Goal: Task Accomplishment & Management: Manage account settings

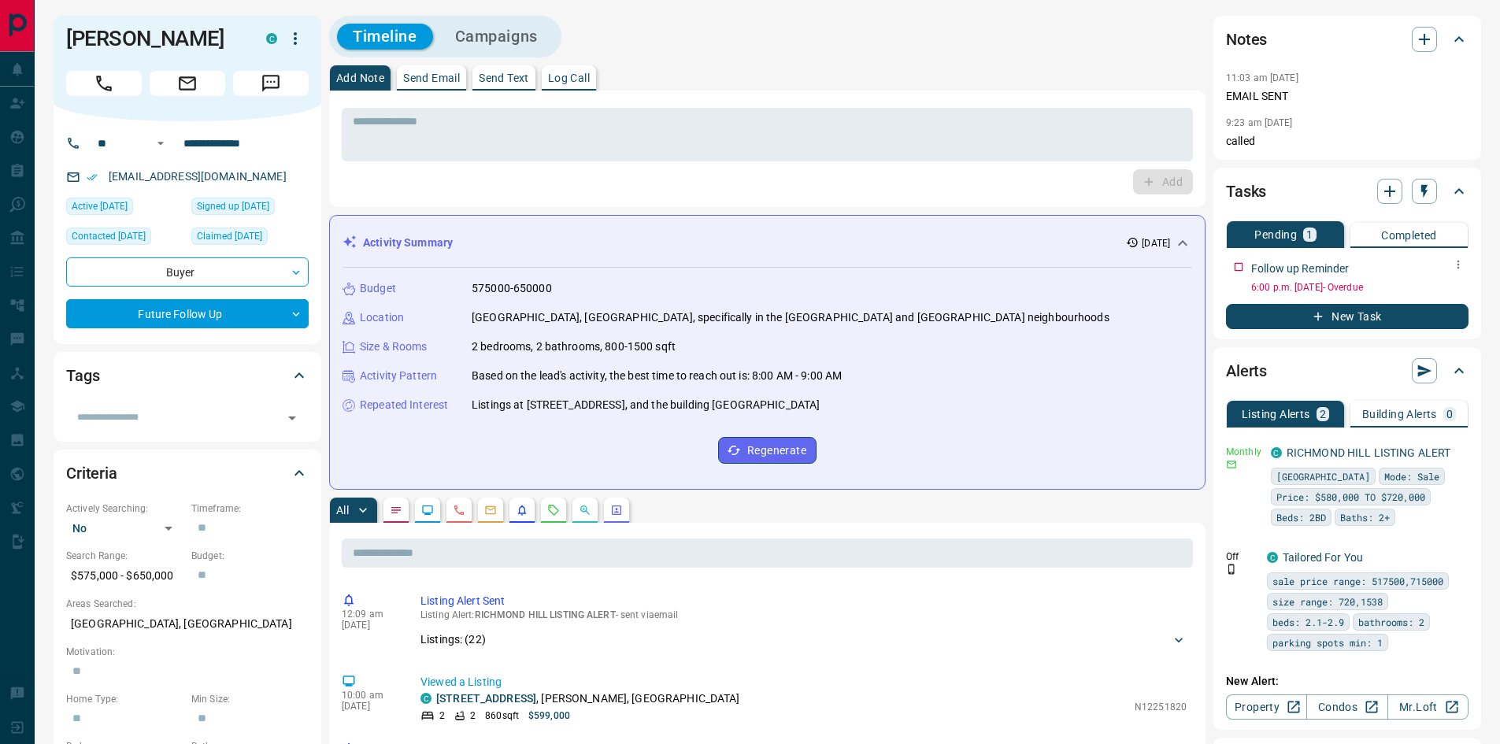
click at [1457, 264] on icon "button" at bounding box center [1458, 264] width 13 height 13
click at [1453, 287] on li "Edit" at bounding box center [1433, 295] width 69 height 24
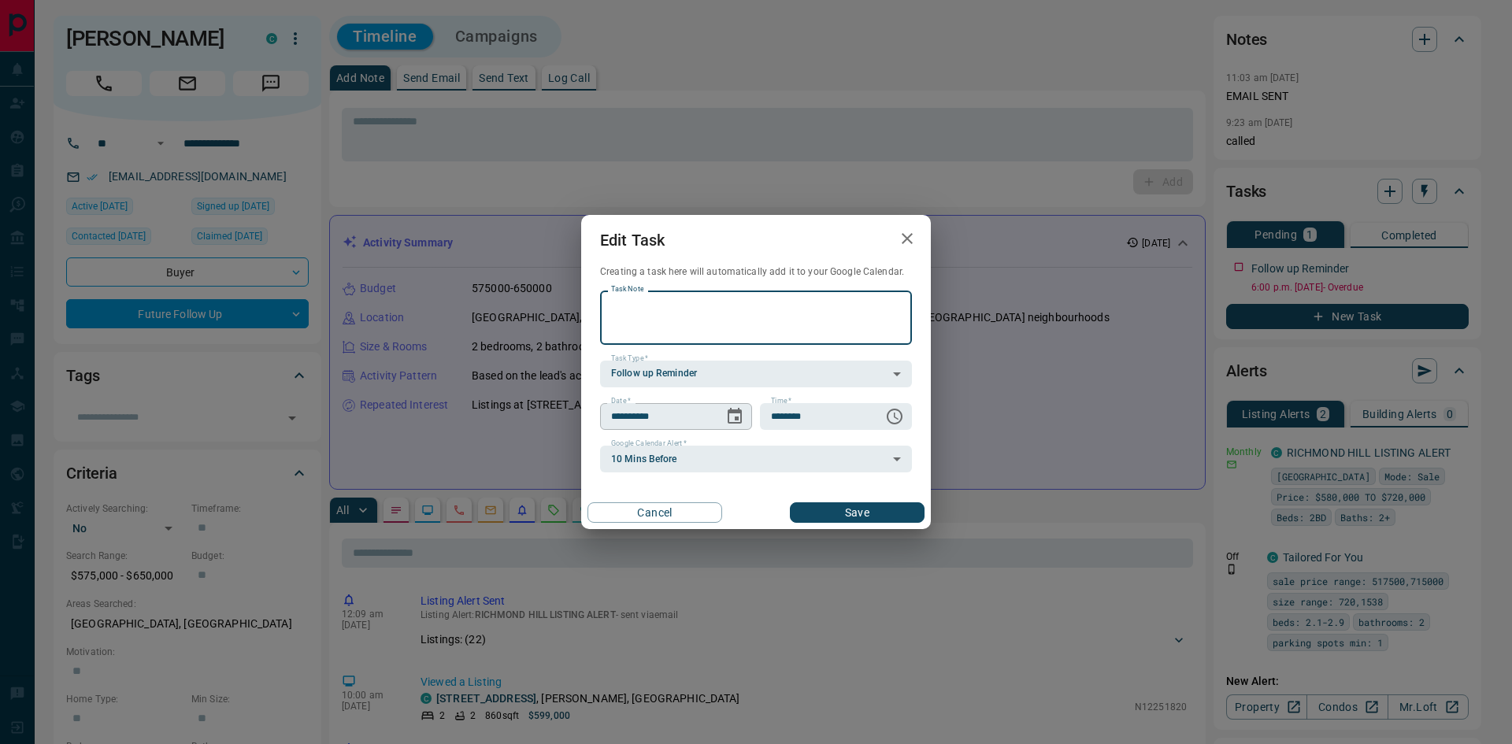
click at [741, 409] on icon "Choose date, selected date is Aug 30, 2025" at bounding box center [734, 416] width 19 height 19
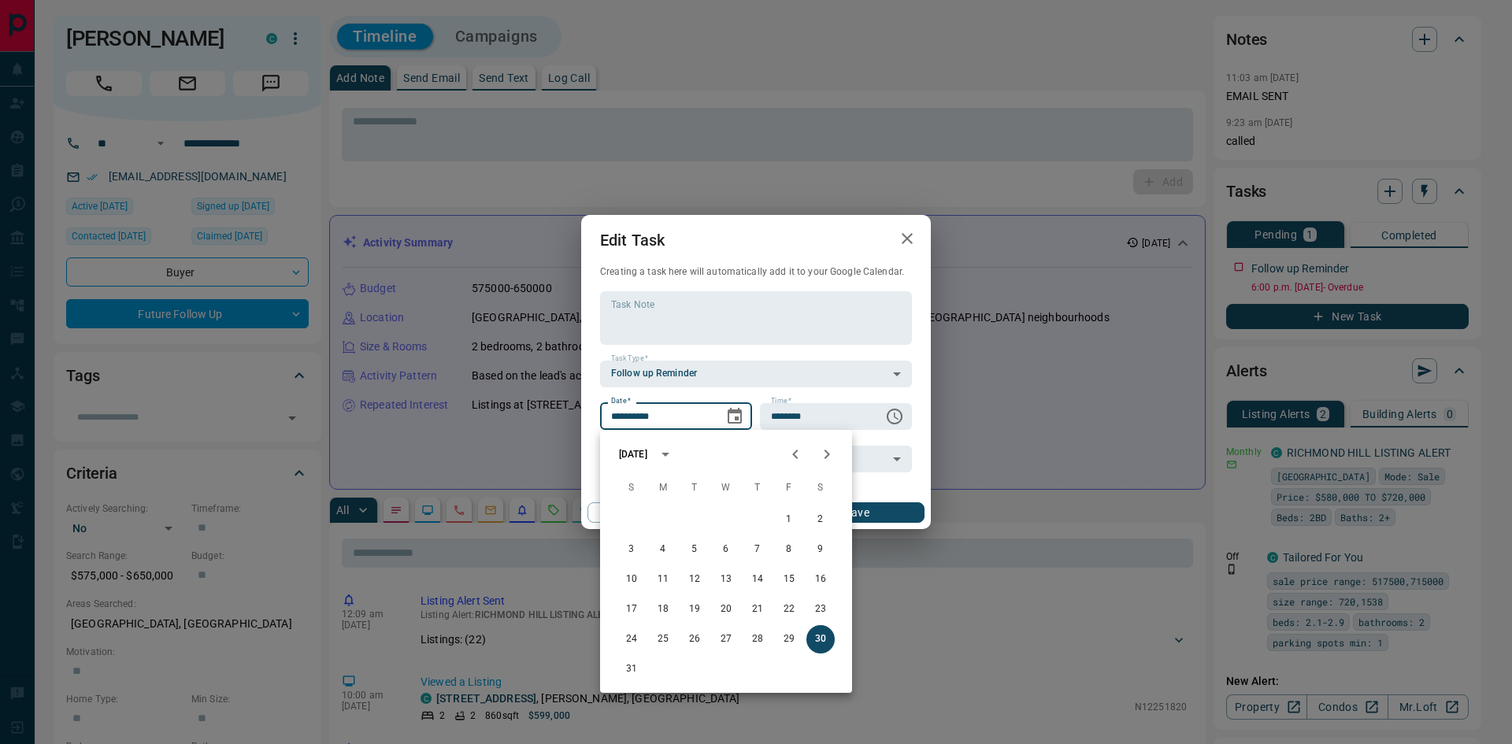
click at [835, 447] on icon "Next month" at bounding box center [826, 454] width 19 height 19
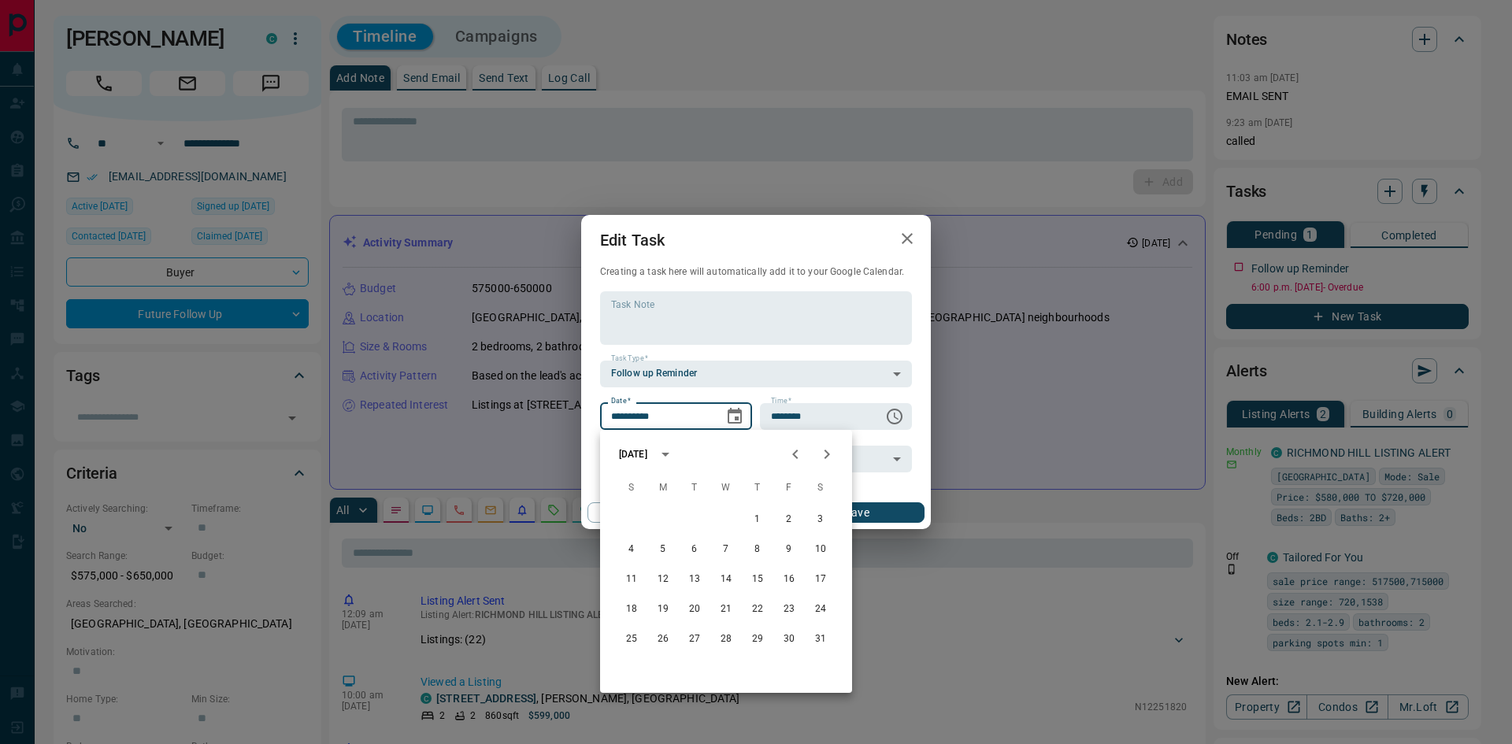
click at [832, 450] on icon "Next month" at bounding box center [826, 454] width 19 height 19
click at [818, 612] on button "28" at bounding box center [820, 609] width 28 height 28
type input "**********"
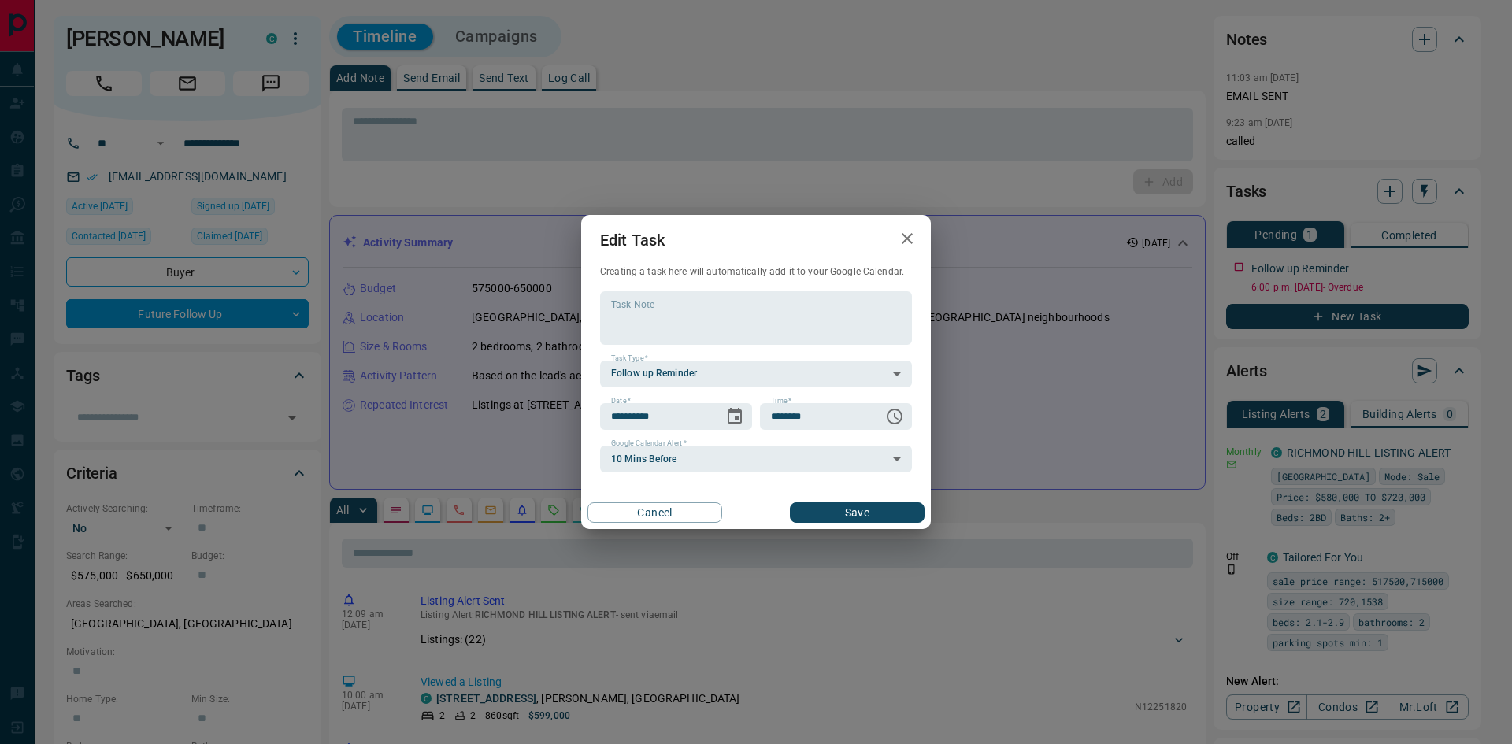
click at [864, 510] on button "Save" at bounding box center [857, 512] width 135 height 20
